Goal: Navigation & Orientation: Find specific page/section

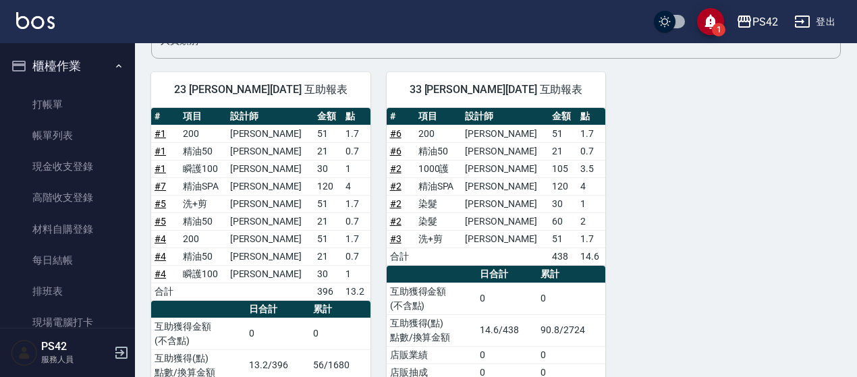
scroll to position [331, 0]
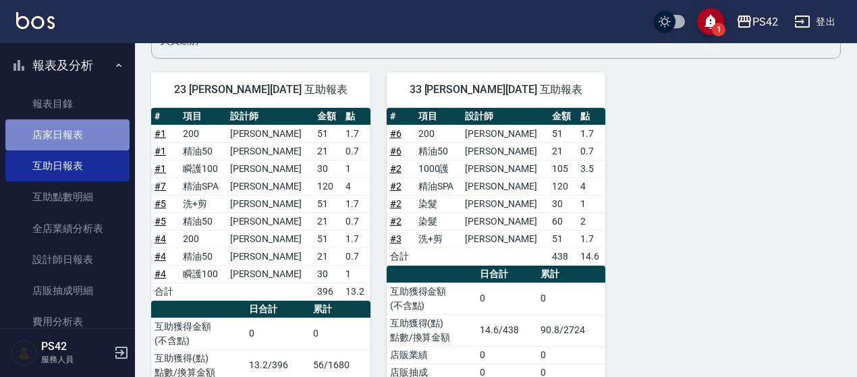
click at [70, 136] on link "店家日報表" at bounding box center [67, 134] width 124 height 31
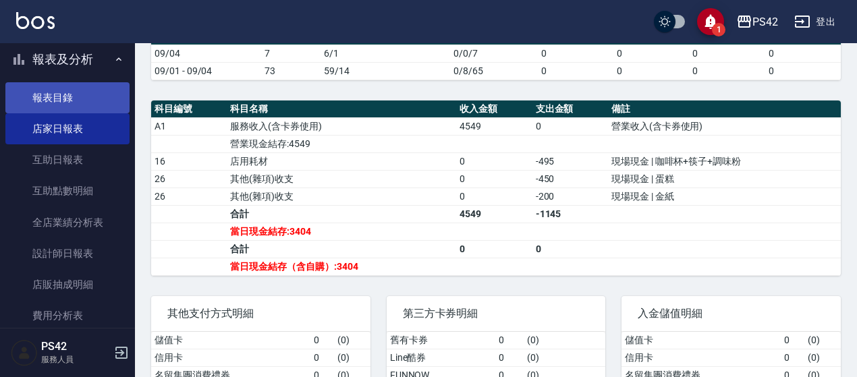
scroll to position [337, 0]
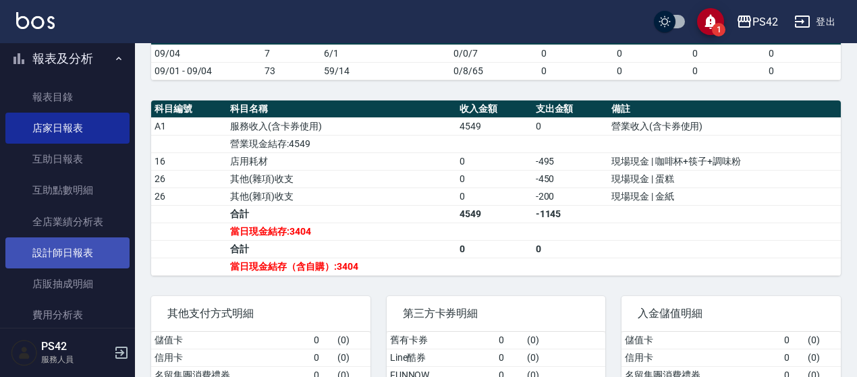
click at [88, 262] on link "設計師日報表" at bounding box center [67, 253] width 124 height 31
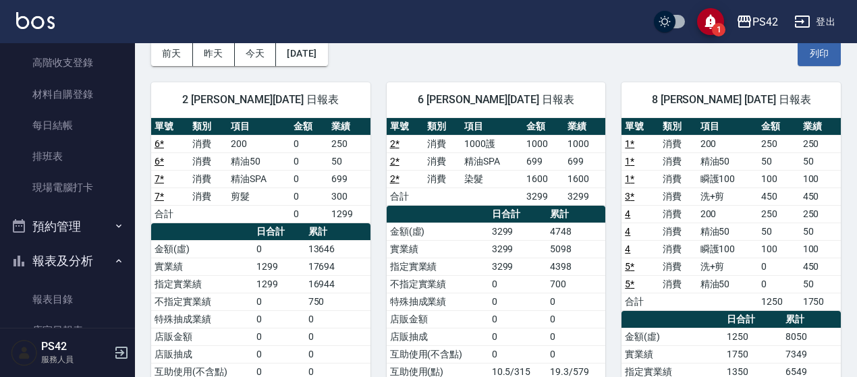
scroll to position [270, 0]
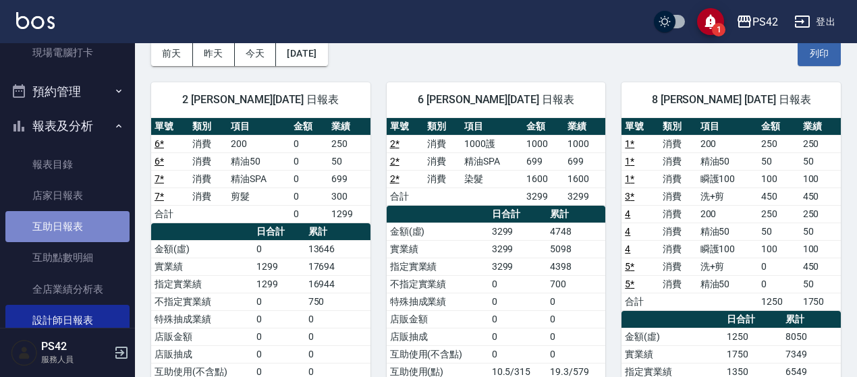
click at [90, 221] on link "互助日報表" at bounding box center [67, 226] width 124 height 31
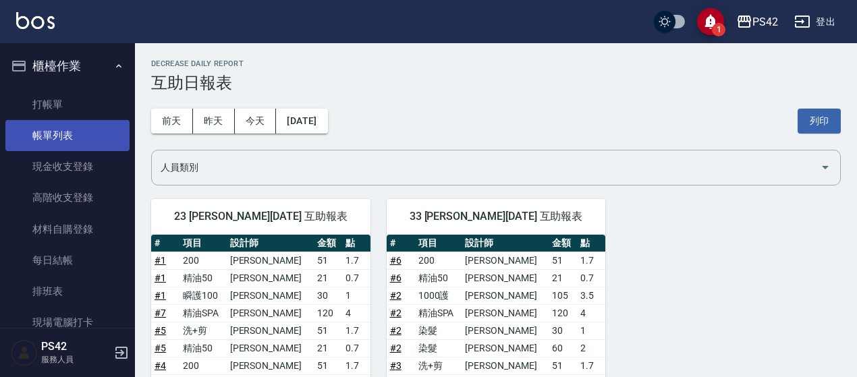
click at [88, 146] on link "帳單列表" at bounding box center [67, 135] width 124 height 31
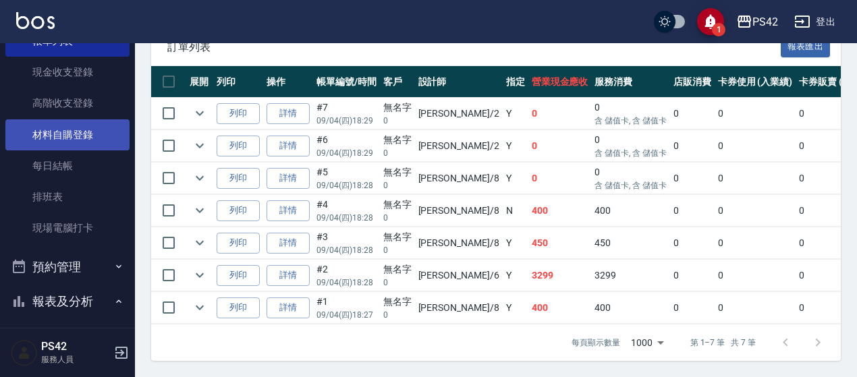
scroll to position [337, 0]
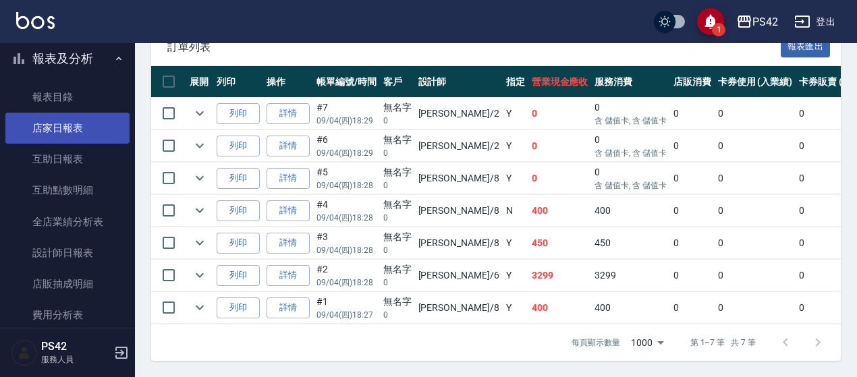
click at [72, 126] on link "店家日報表" at bounding box center [67, 128] width 124 height 31
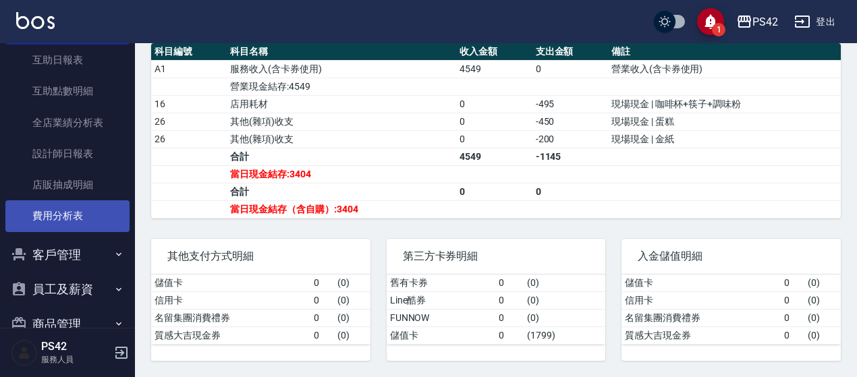
scroll to position [466, 0]
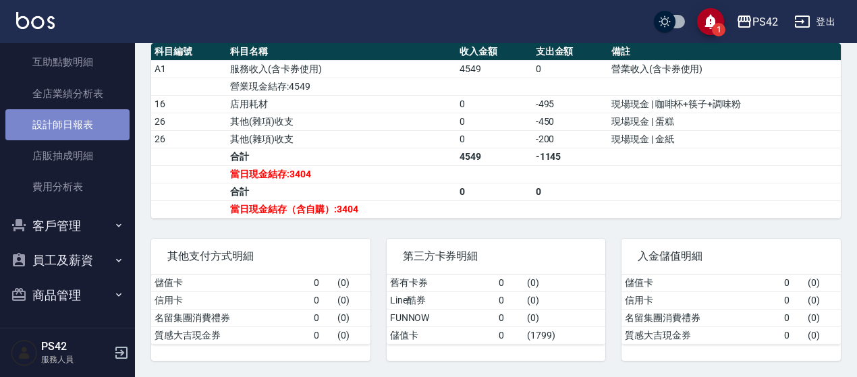
click at [77, 117] on link "設計師日報表" at bounding box center [67, 124] width 124 height 31
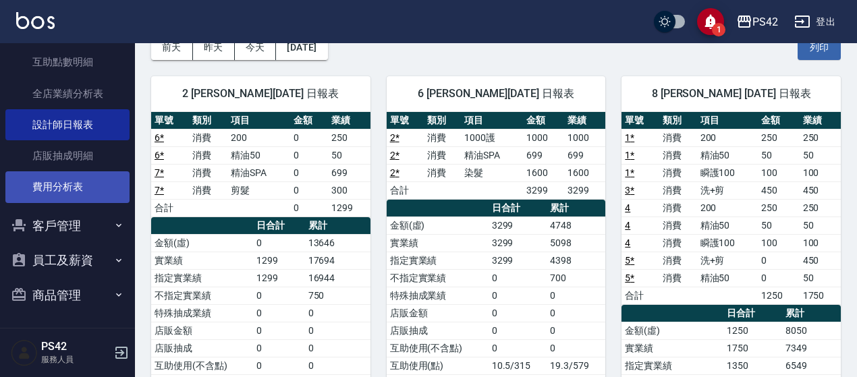
scroll to position [331, 0]
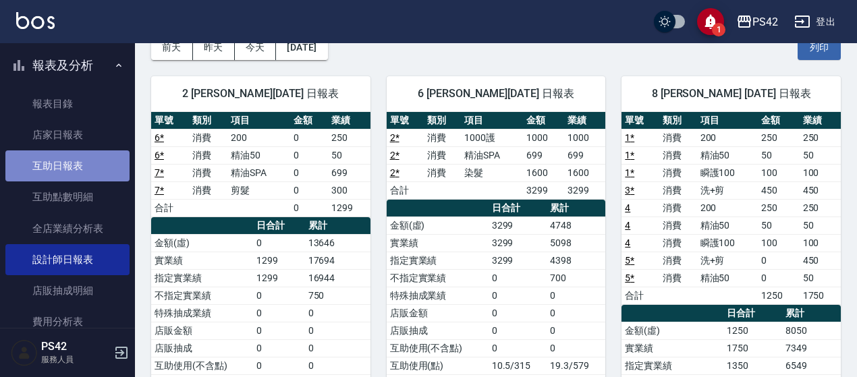
click at [70, 153] on link "互助日報表" at bounding box center [67, 166] width 124 height 31
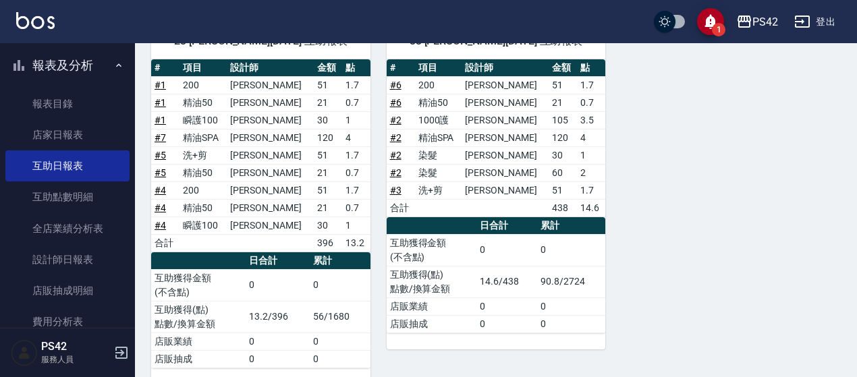
scroll to position [194, 0]
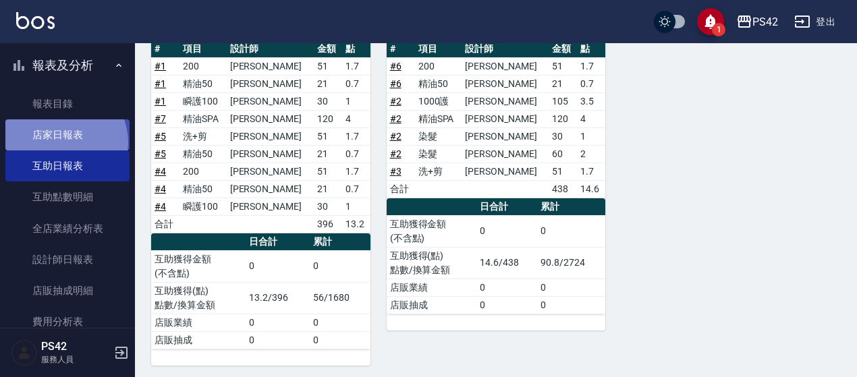
click at [59, 142] on link "店家日報表" at bounding box center [67, 134] width 124 height 31
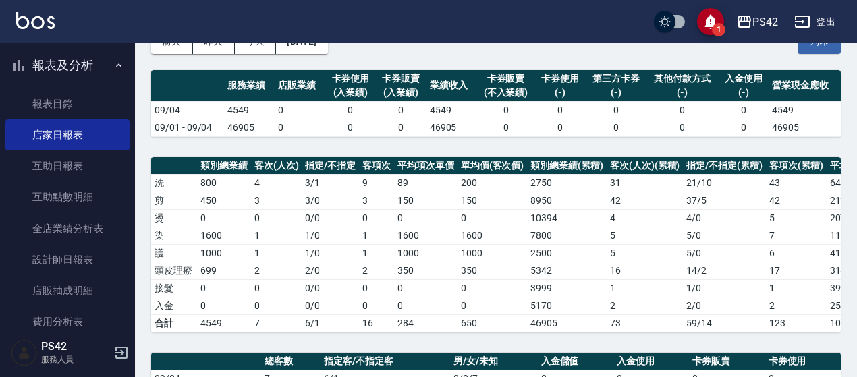
scroll to position [67, 0]
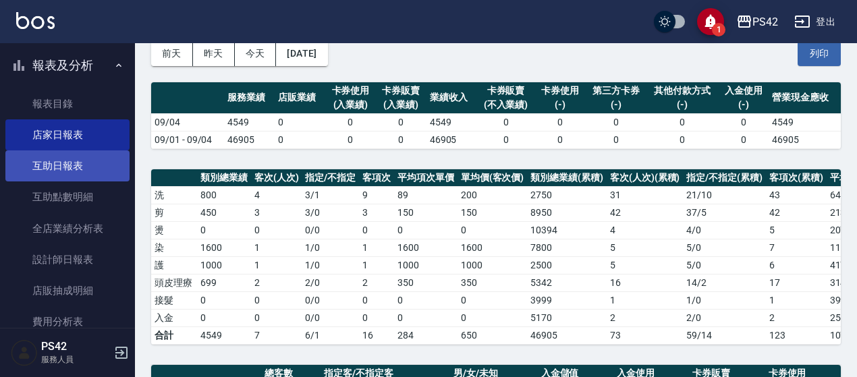
click at [67, 171] on link "互助日報表" at bounding box center [67, 166] width 124 height 31
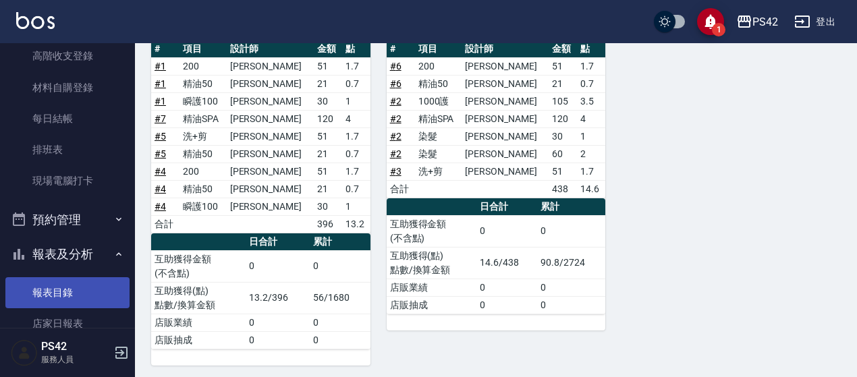
scroll to position [263, 0]
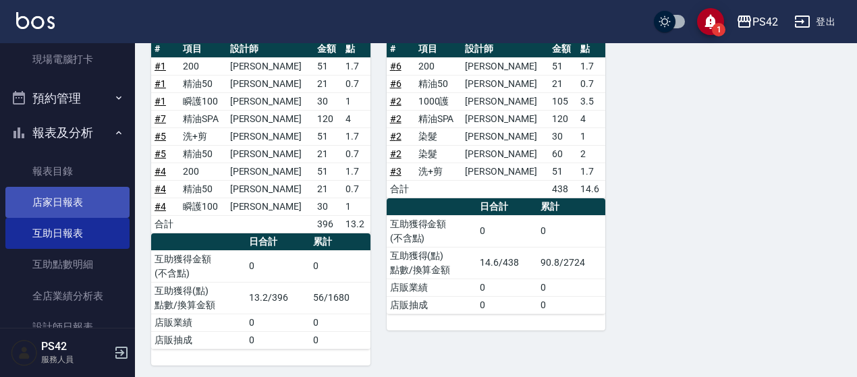
click at [49, 206] on link "店家日報表" at bounding box center [67, 202] width 124 height 31
